Goal: Find specific page/section

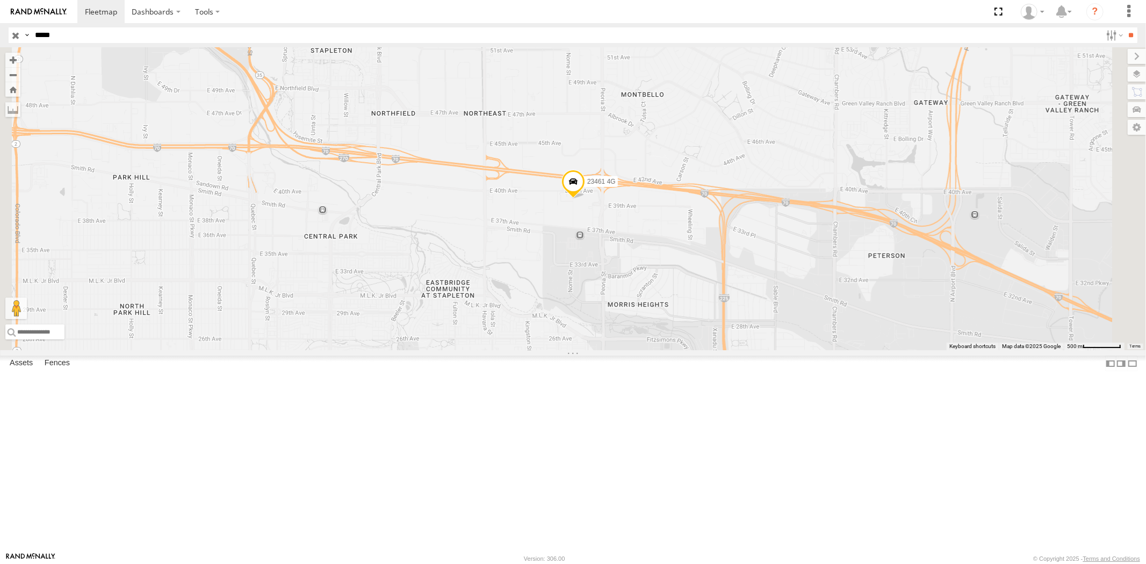
click at [15, 38] on input "button" at bounding box center [16, 35] width 14 height 16
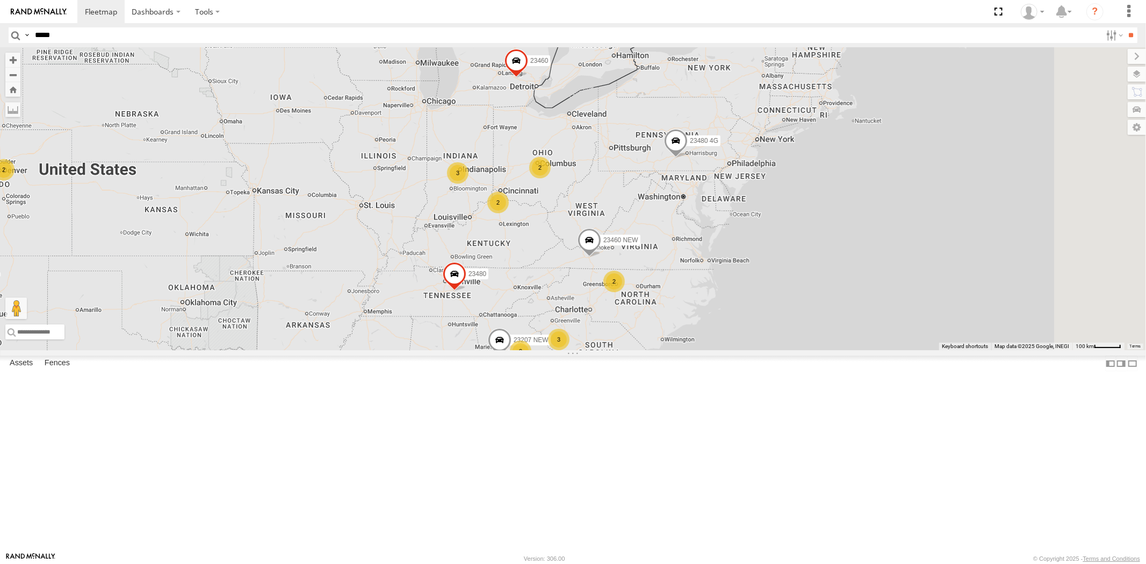
drag, startPoint x: 882, startPoint y: 222, endPoint x: 752, endPoint y: 225, distance: 130.1
click at [752, 225] on div "23207 NEW 23207xx 23480 4G 23460 23480 23460 NEW 2 2 3 3 2 3 2 2" at bounding box center [573, 198] width 1146 height 303
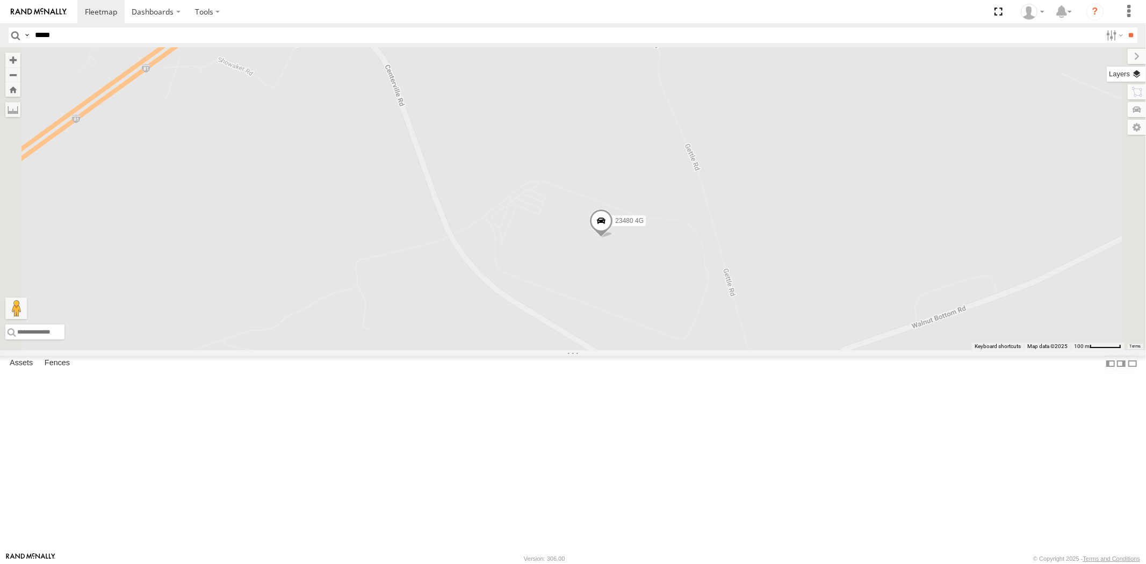
click at [1031, 74] on label at bounding box center [1126, 74] width 39 height 15
click at [0, 0] on span "Basemaps" at bounding box center [0, 0] width 0 height 0
click at [0, 0] on div "Night" at bounding box center [0, 0] width 0 height 0
click at [0, 0] on span "Satellite + Roadmap" at bounding box center [0, 0] width 0 height 0
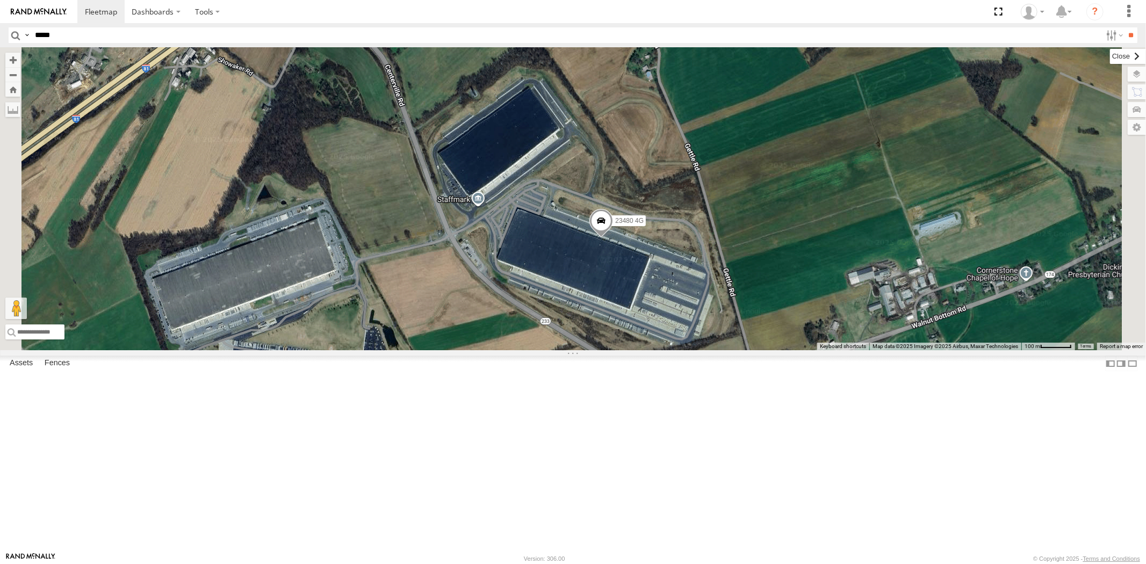
click at [1031, 60] on label at bounding box center [1128, 56] width 36 height 15
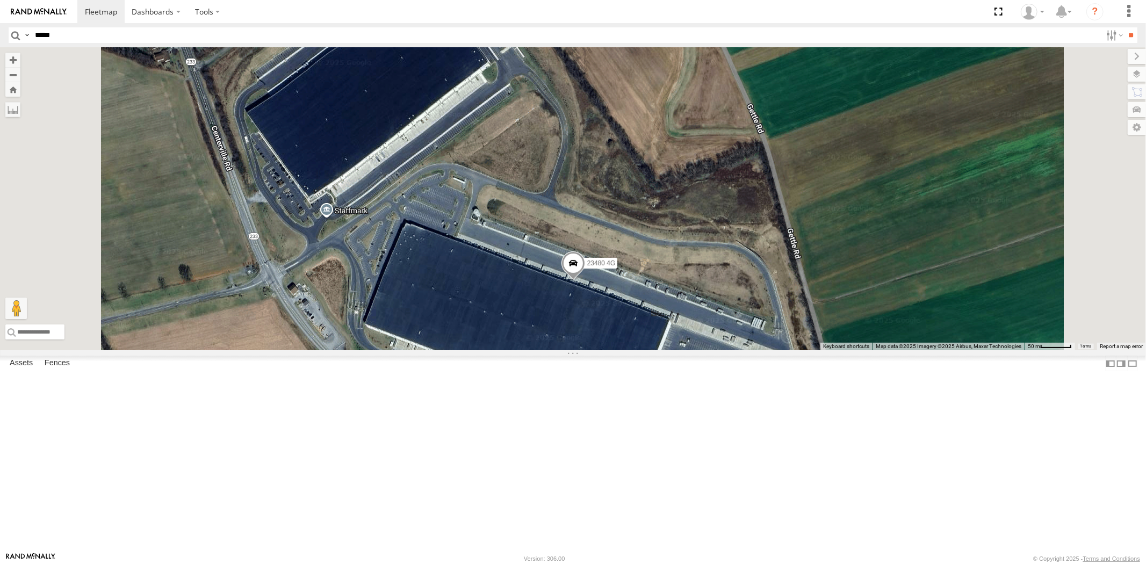
drag, startPoint x: 703, startPoint y: 363, endPoint x: 717, endPoint y: 368, distance: 14.6
click at [490, 368] on label "Mark Location" at bounding box center [462, 370] width 55 height 12
click at [580, 262] on span at bounding box center [569, 247] width 24 height 29
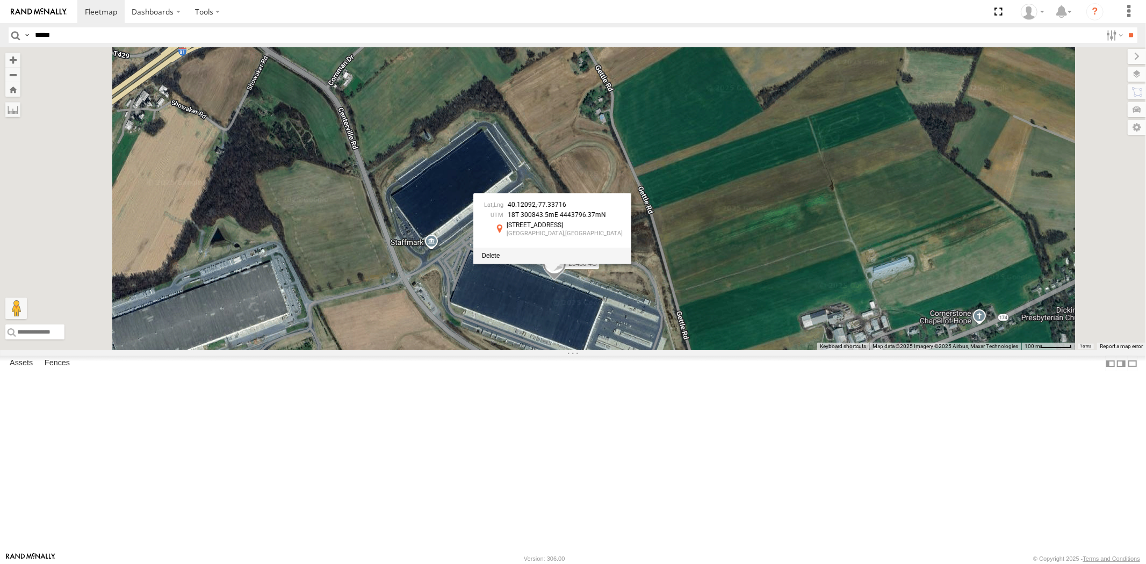
click at [500, 260] on span at bounding box center [491, 256] width 18 height 8
